Goal: Task Accomplishment & Management: Use online tool/utility

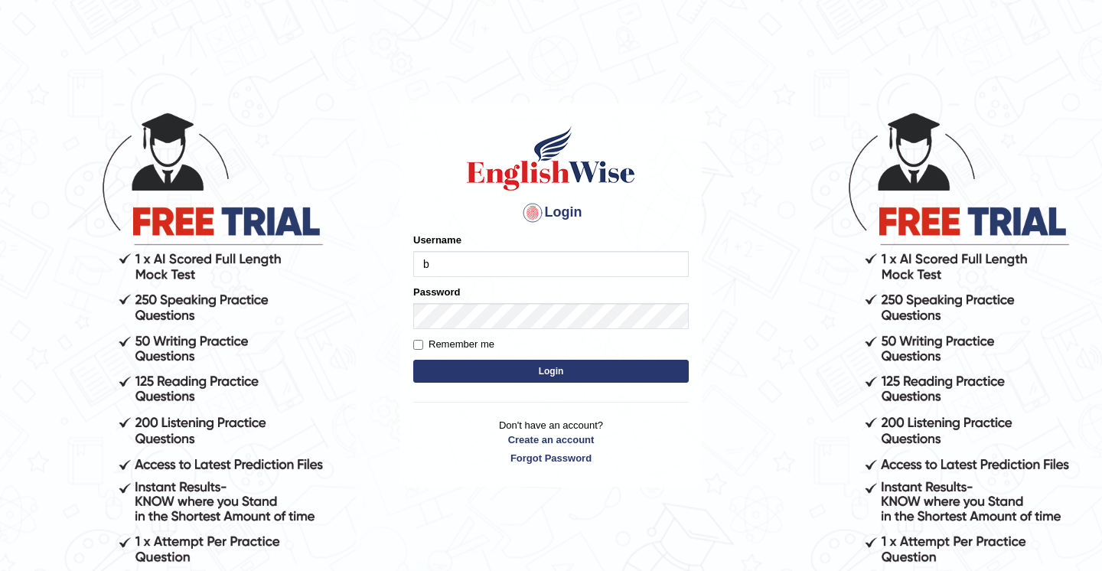
type input "Babsterro"
click at [511, 348] on div "Remember me" at bounding box center [551, 344] width 276 height 15
click at [413, 360] on button "Login" at bounding box center [551, 371] width 276 height 23
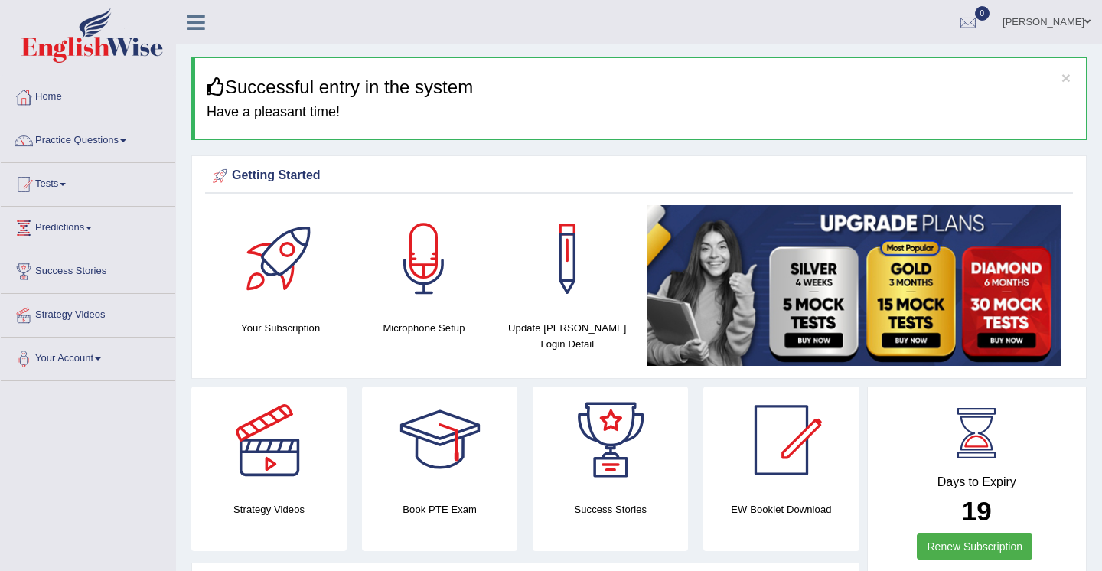
click at [54, 187] on link "Tests" at bounding box center [88, 182] width 175 height 38
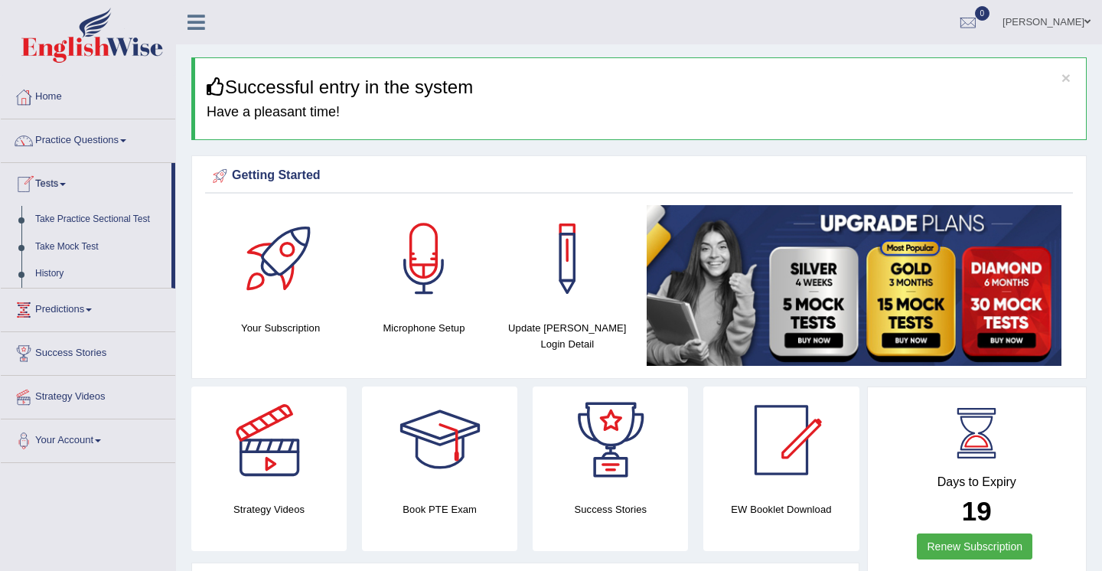
click at [54, 185] on link "Tests" at bounding box center [86, 182] width 171 height 38
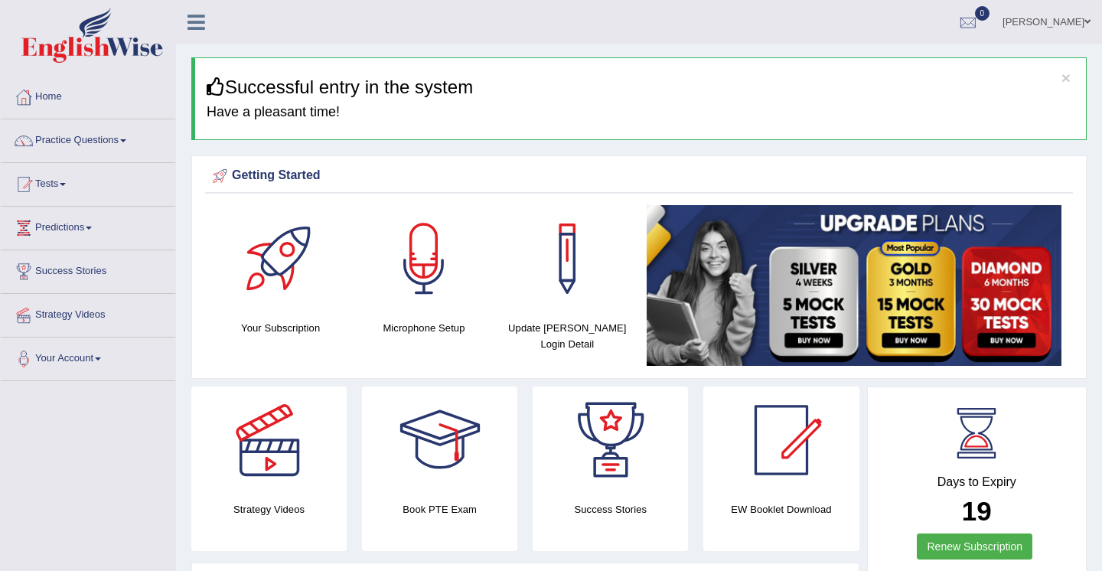
click at [54, 185] on link "Tests" at bounding box center [88, 182] width 175 height 38
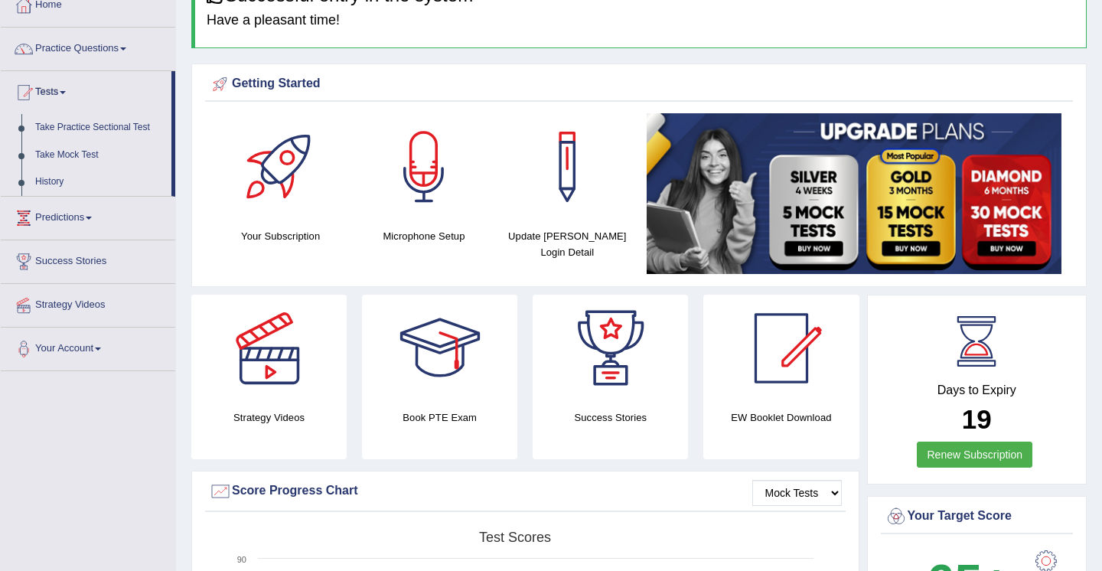
scroll to position [122, 0]
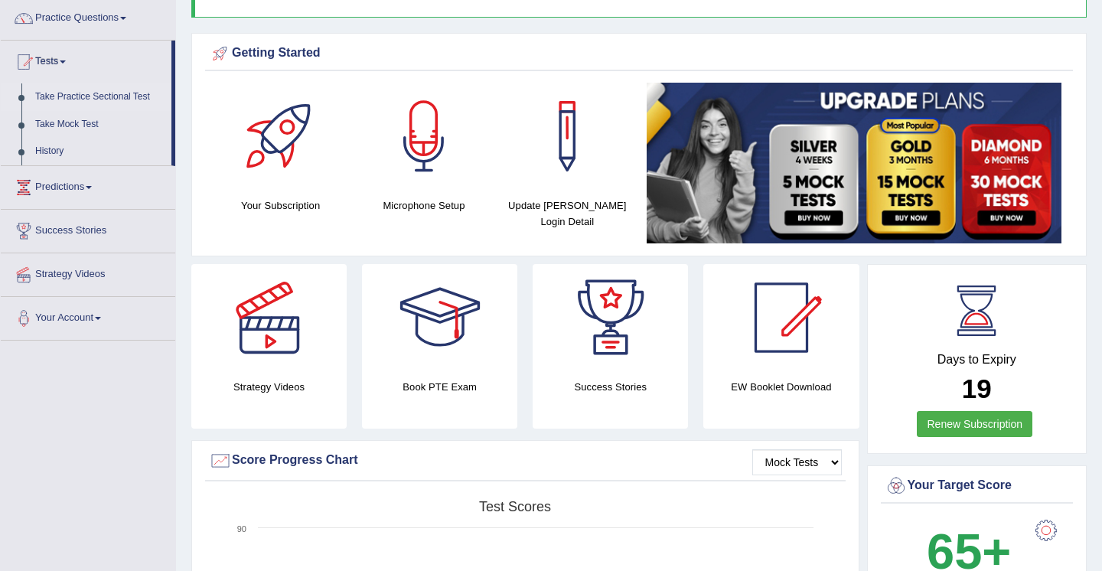
click at [99, 96] on link "Take Practice Sectional Test" at bounding box center [99, 97] width 143 height 28
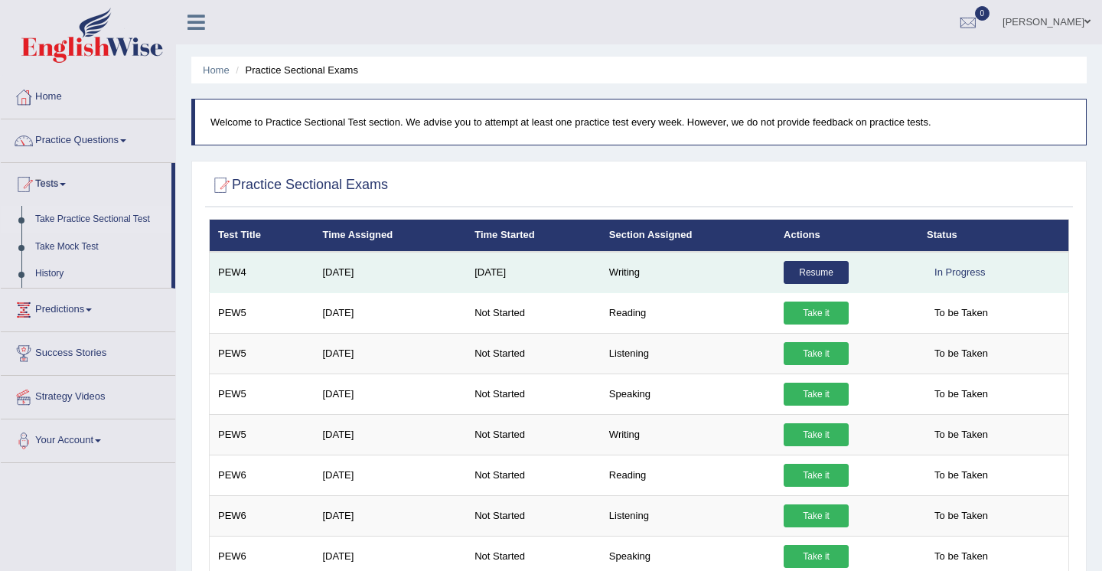
click at [811, 272] on link "Resume" at bounding box center [816, 272] width 65 height 23
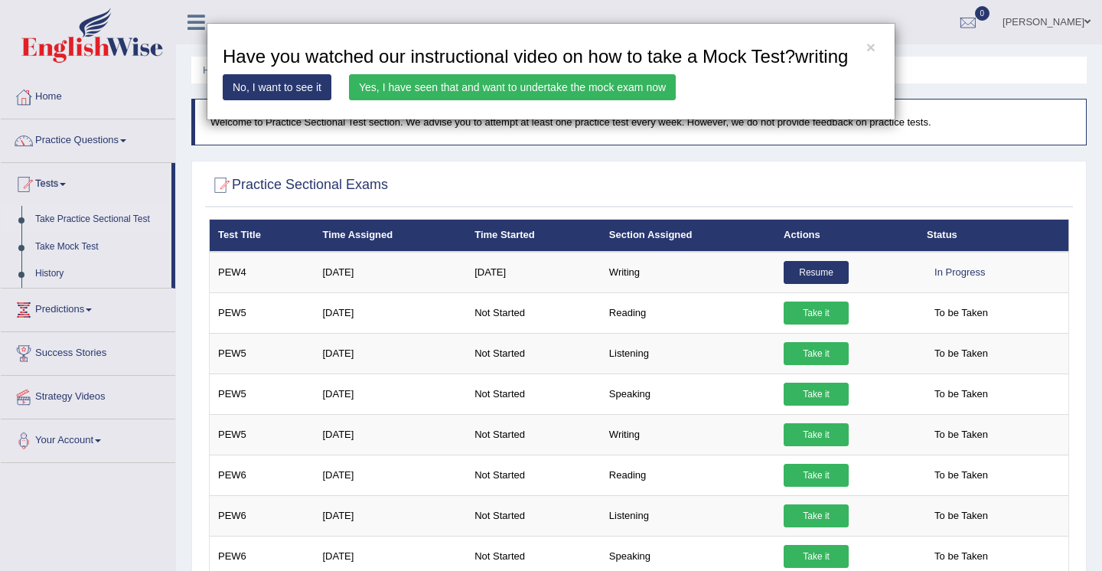
click at [562, 100] on link "Yes, I have seen that and want to undertake the mock exam now" at bounding box center [512, 87] width 327 height 26
